Goal: Task Accomplishment & Management: Understand process/instructions

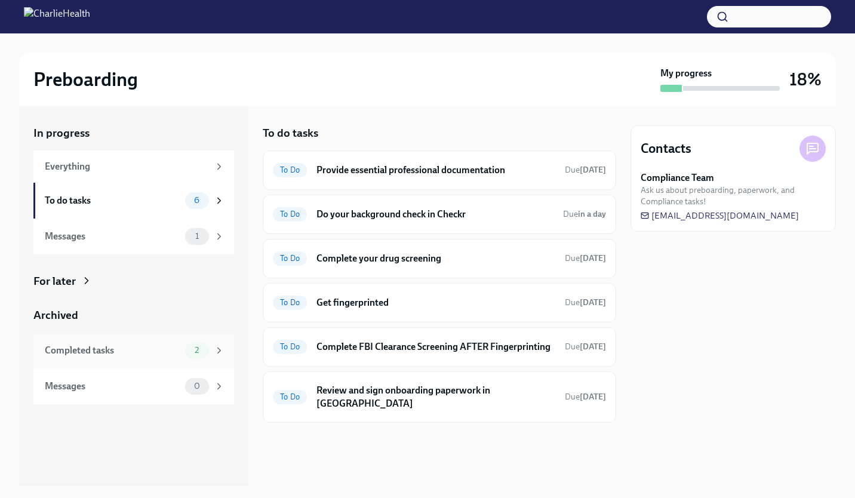
click at [212, 343] on div "2" at bounding box center [204, 350] width 39 height 17
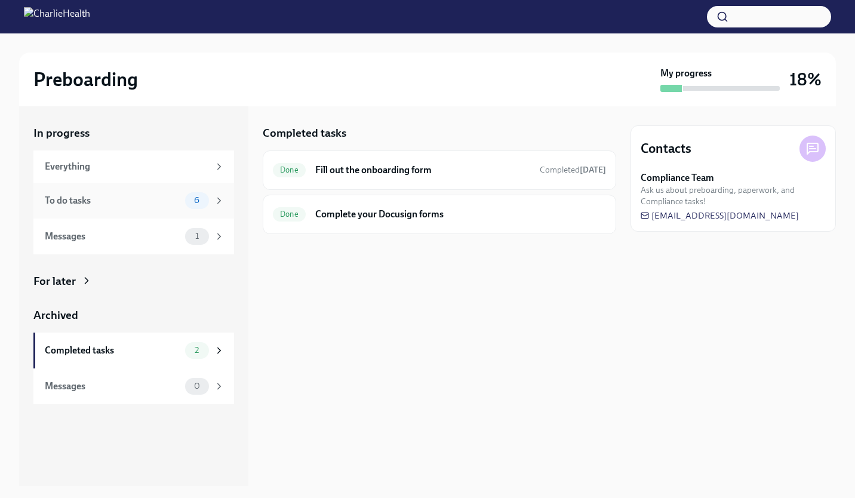
click at [198, 200] on span "6" at bounding box center [197, 200] width 20 height 9
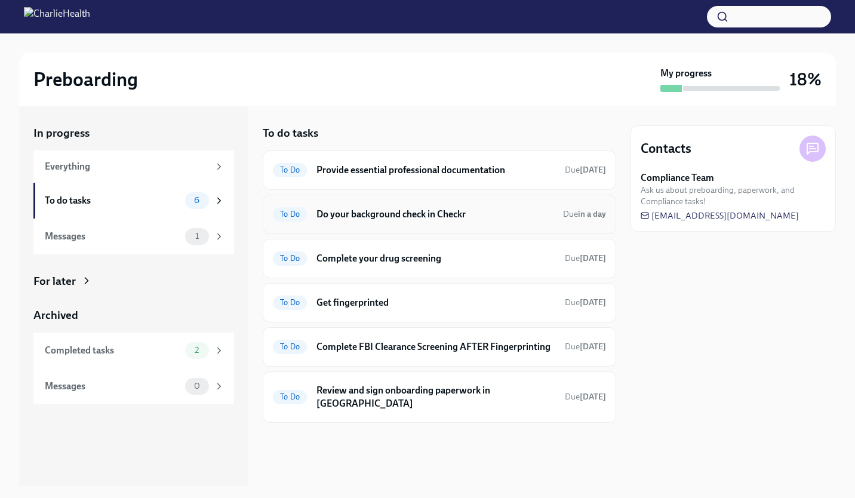
click at [363, 204] on div "To Do Do your background check in Checkr Due in a day" at bounding box center [439, 214] width 353 height 39
click at [367, 221] on div "To Do Do your background check in Checkr Due in a day" at bounding box center [439, 214] width 333 height 19
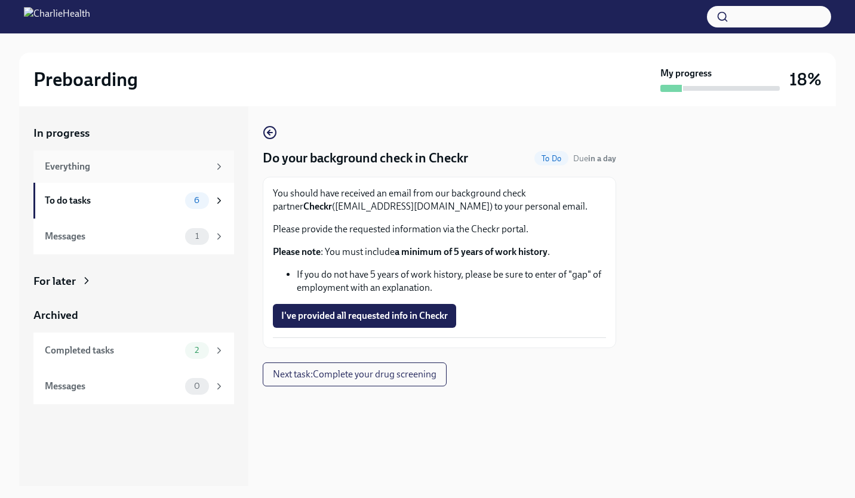
click at [199, 163] on div "Everything" at bounding box center [127, 166] width 164 height 13
